Goal: Transaction & Acquisition: Purchase product/service

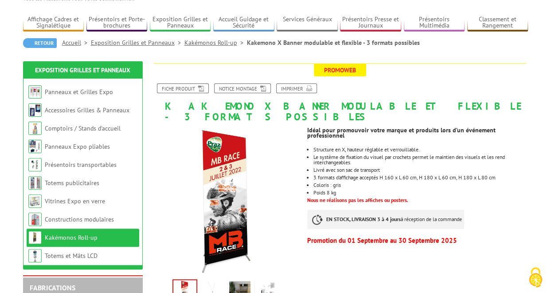
scroll to position [89, 0]
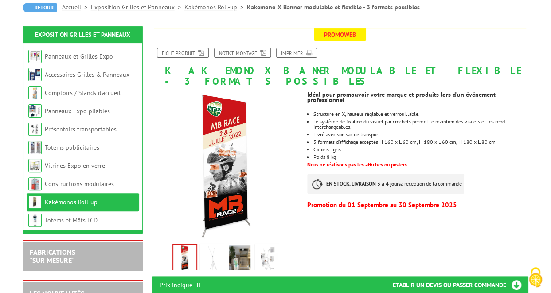
click at [212, 248] on img at bounding box center [212, 259] width 21 height 28
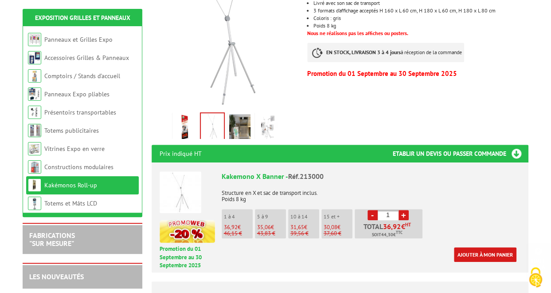
scroll to position [222, 0]
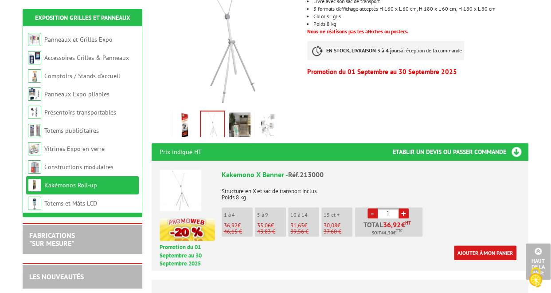
drag, startPoint x: 386, startPoint y: 199, endPoint x: 392, endPoint y: 200, distance: 5.8
click at [392, 208] on input "1" at bounding box center [388, 213] width 21 height 10
type input "50"
click at [382, 245] on div "Ajouter à mon panier" at bounding box center [369, 252] width 295 height 15
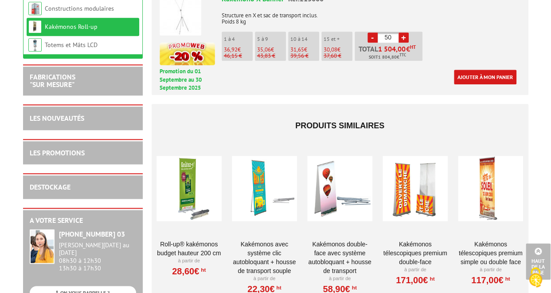
scroll to position [399, 0]
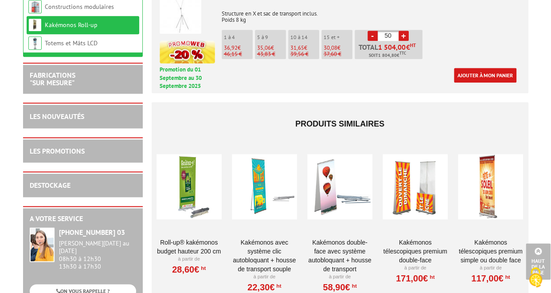
click at [249, 198] on div at bounding box center [264, 186] width 65 height 89
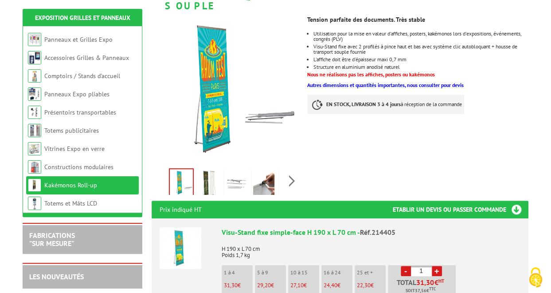
scroll to position [177, 0]
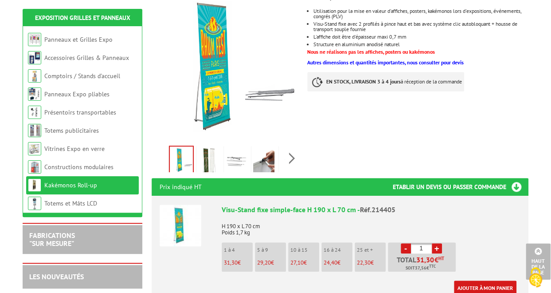
drag, startPoint x: 416, startPoint y: 227, endPoint x: 437, endPoint y: 228, distance: 20.9
click at [437, 242] on li "- 1 + Total 31,30 € HT Soit 37,56 € TTC" at bounding box center [422, 256] width 68 height 29
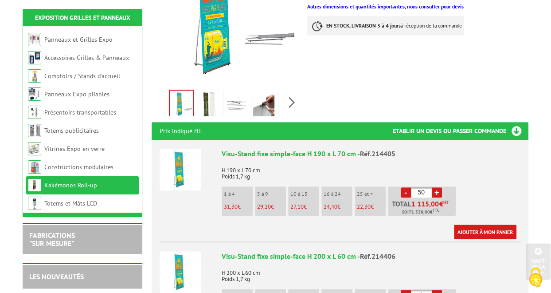
scroll to position [266, 0]
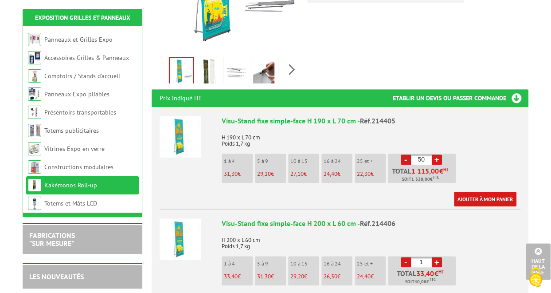
type input "50"
click at [361, 192] on div "Ajouter à mon panier" at bounding box center [369, 199] width 295 height 15
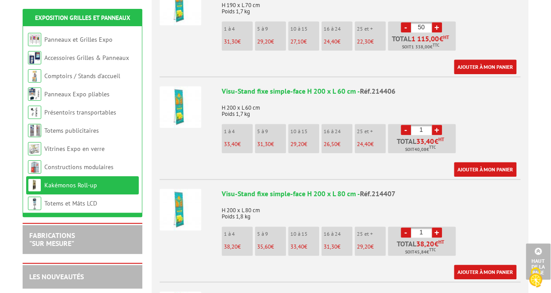
scroll to position [399, 0]
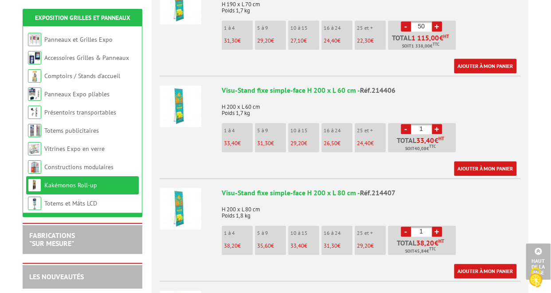
drag, startPoint x: 412, startPoint y: 205, endPoint x: 436, endPoint y: 208, distance: 25.0
click at [436, 225] on li "- 1 + Total 38,20 € HT Soit 45,84 € TTC" at bounding box center [422, 239] width 68 height 29
type input "50"
click at [508, 213] on div "Visu-Stand fixe simple-face H 200 x L 80 cm - Réf.214407 H 200 x L 80 cm Poids …" at bounding box center [371, 233] width 299 height 90
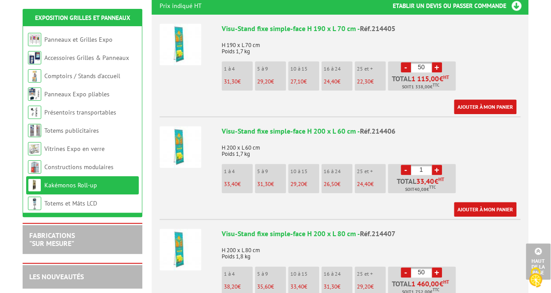
scroll to position [355, 0]
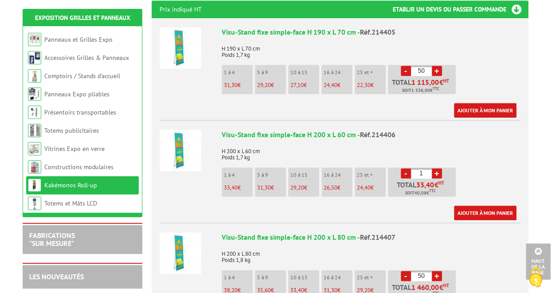
drag, startPoint x: 418, startPoint y: 157, endPoint x: 437, endPoint y: 159, distance: 19.2
click at [437, 167] on li "- 1 + Total 33,40 € HT Soit 40,08 € TTC" at bounding box center [422, 181] width 68 height 29
type input "50"
click at [486, 150] on div "Visu-Stand fixe simple-face H 200 x L 60 cm - Réf.214406 H 200 x L 60 cm Poids …" at bounding box center [371, 175] width 299 height 90
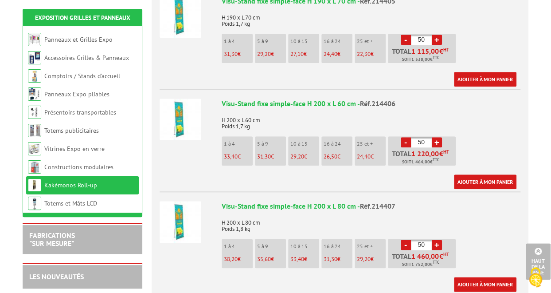
scroll to position [399, 0]
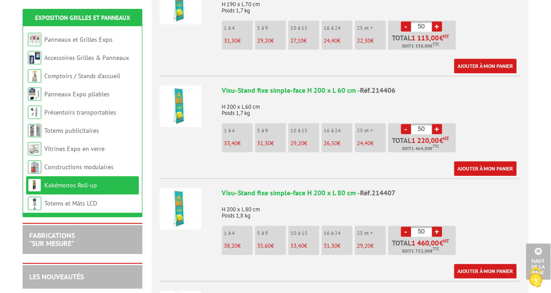
click at [175, 188] on img at bounding box center [181, 209] width 42 height 42
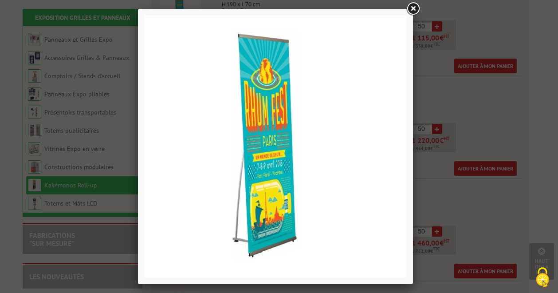
click at [419, 8] on link at bounding box center [413, 9] width 16 height 16
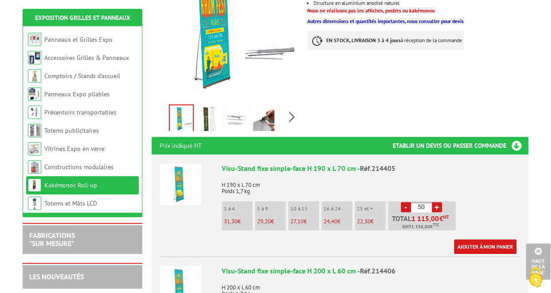
scroll to position [89, 0]
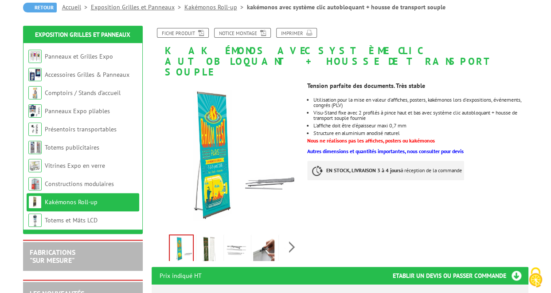
click at [207, 236] on img at bounding box center [208, 250] width 21 height 28
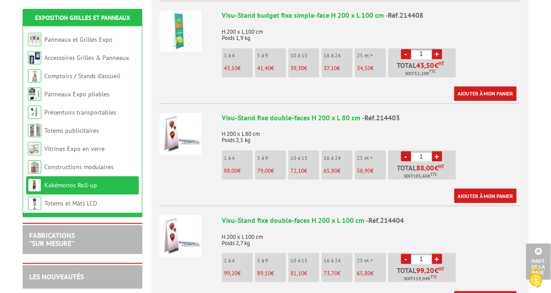
scroll to position [665, 0]
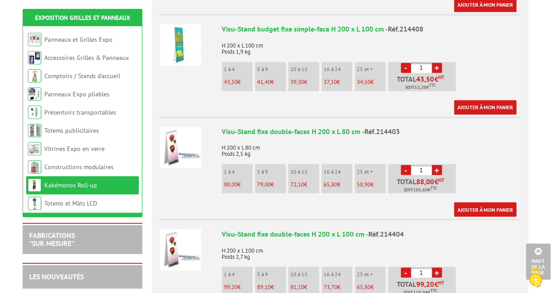
drag, startPoint x: 420, startPoint y: 150, endPoint x: 431, endPoint y: 149, distance: 11.6
click at [431, 165] on input "1" at bounding box center [421, 170] width 21 height 10
type input "50"
click at [508, 159] on div "Visu-Stand fixe double-faces H 200 x L 80 cm - Réf.214403 H 200 x L 80 cm Poids…" at bounding box center [371, 171] width 299 height 90
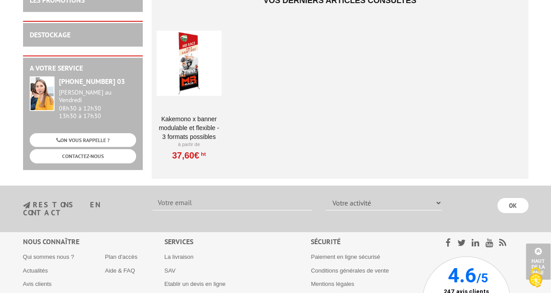
scroll to position [1638, 0]
